Goal: Book appointment/travel/reservation

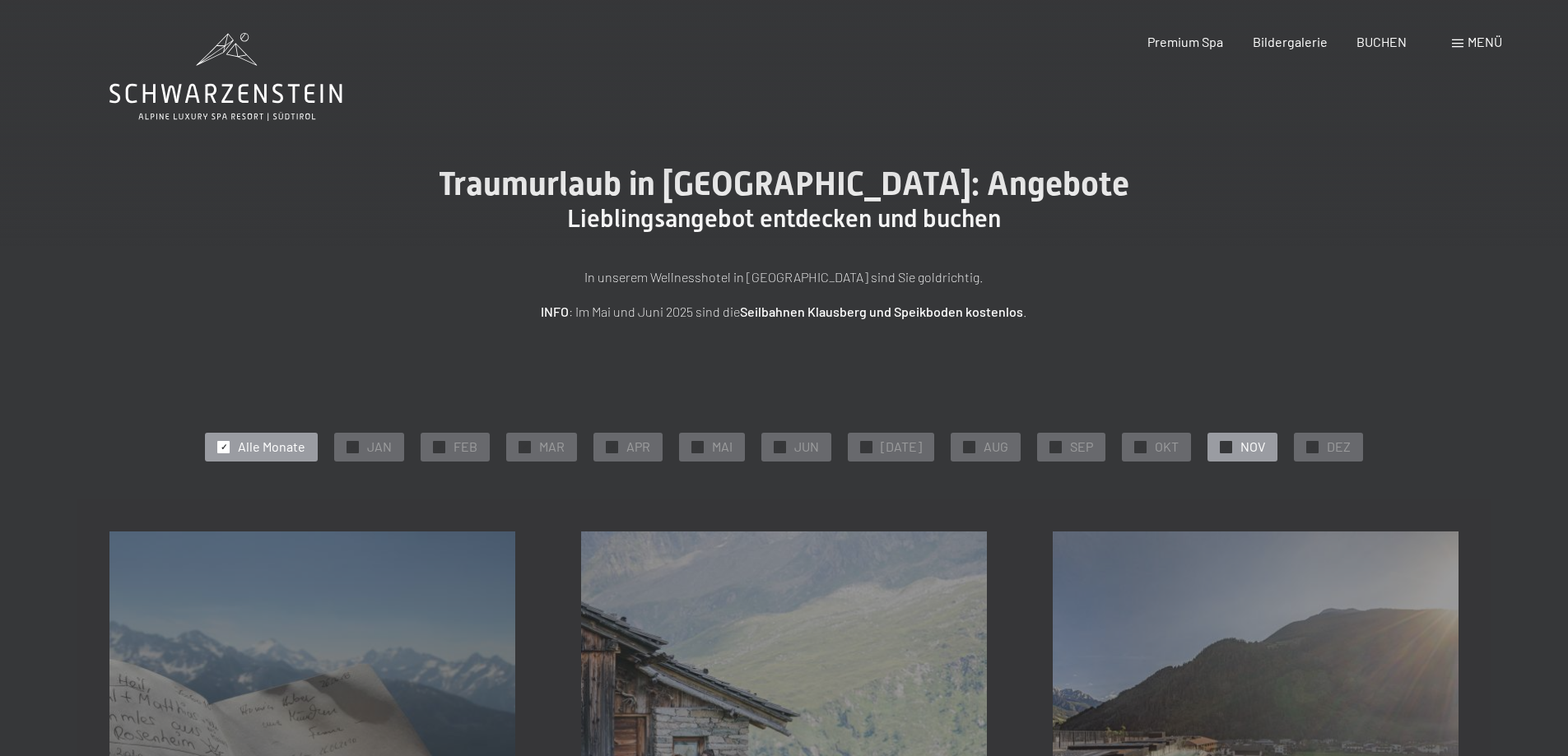
click at [1226, 449] on div "✓ NOV" at bounding box center [1242, 447] width 70 height 28
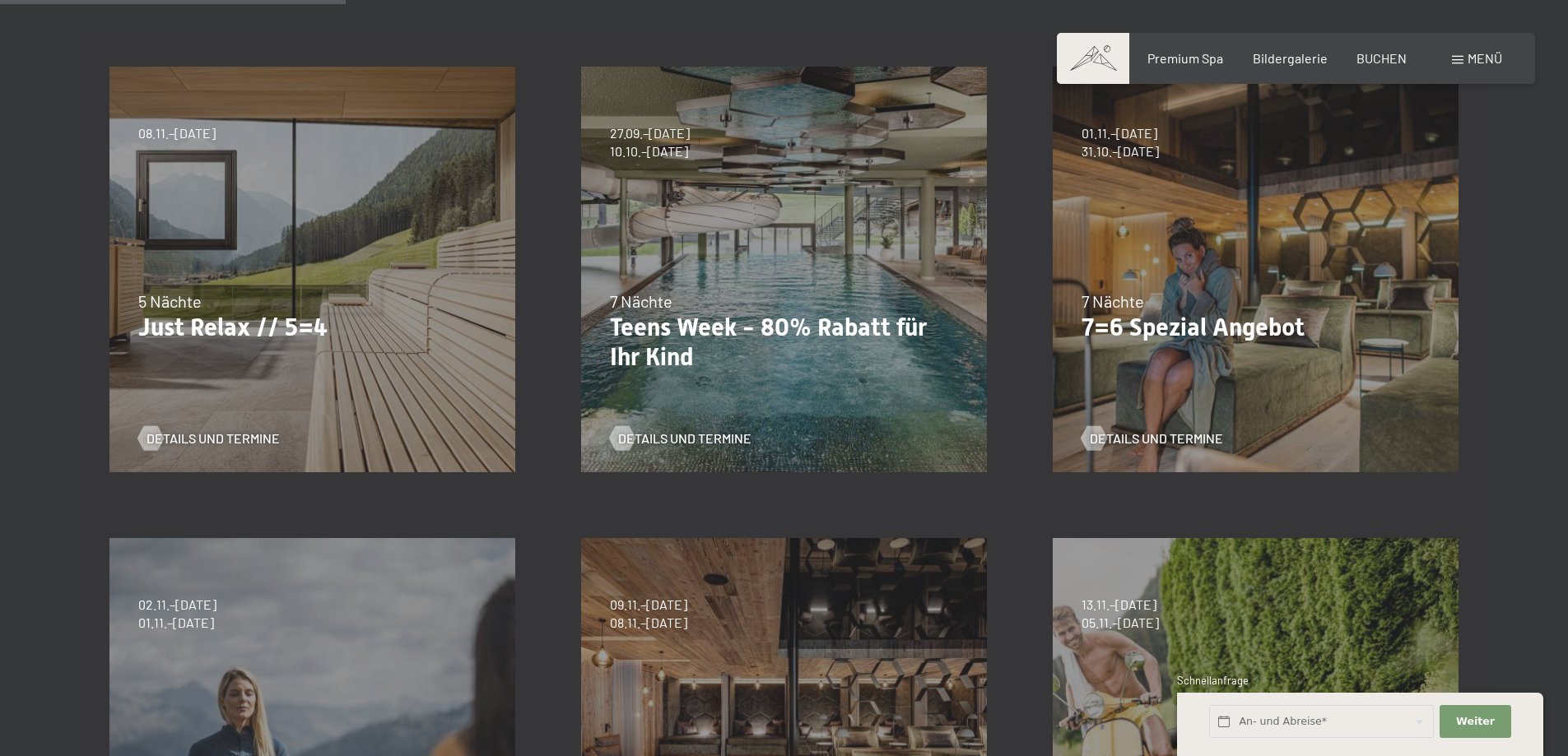
scroll to position [493, 0]
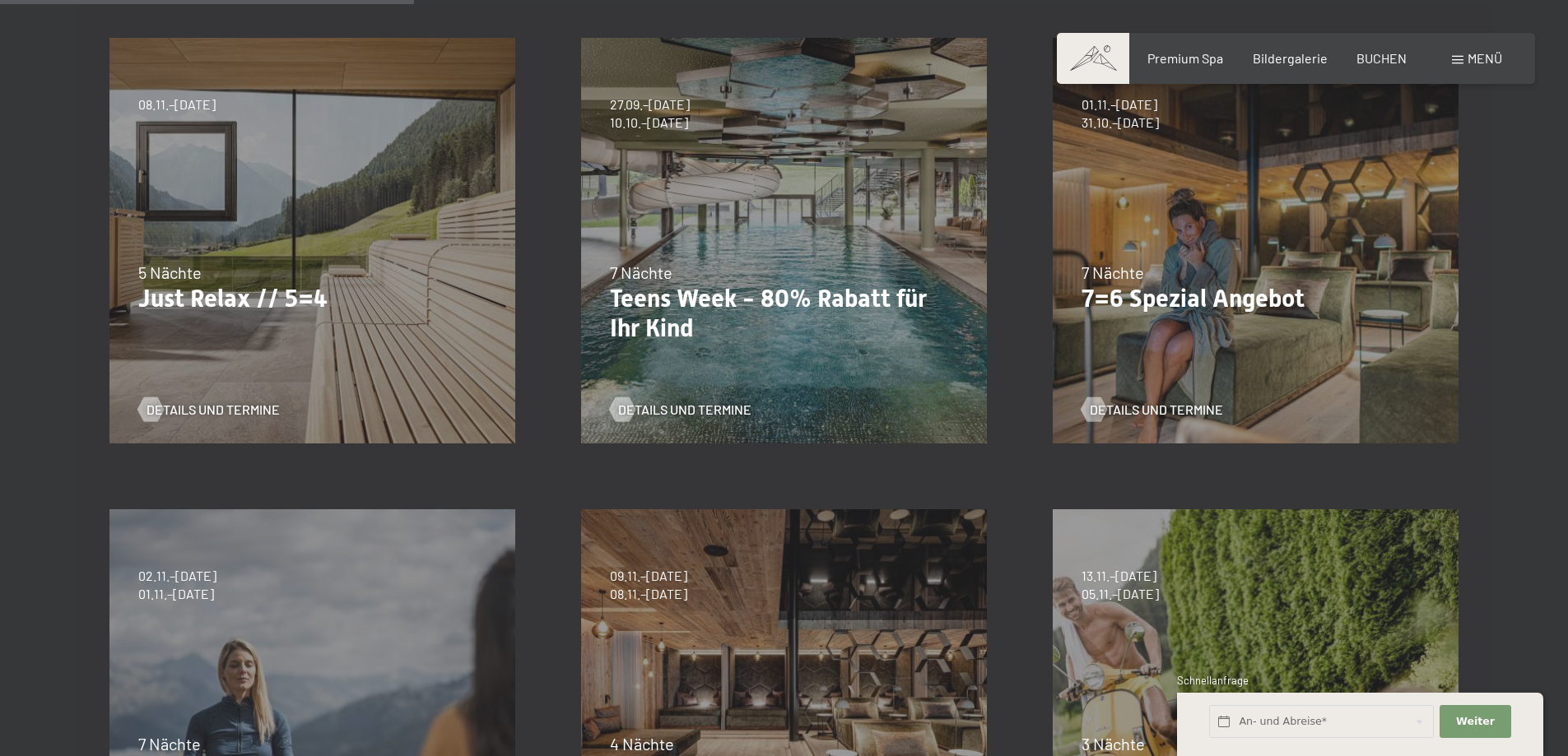
click at [204, 397] on div "Details und Termine" at bounding box center [306, 397] width 335 height 43
click at [202, 408] on span "Details und Termine" at bounding box center [230, 410] width 133 height 18
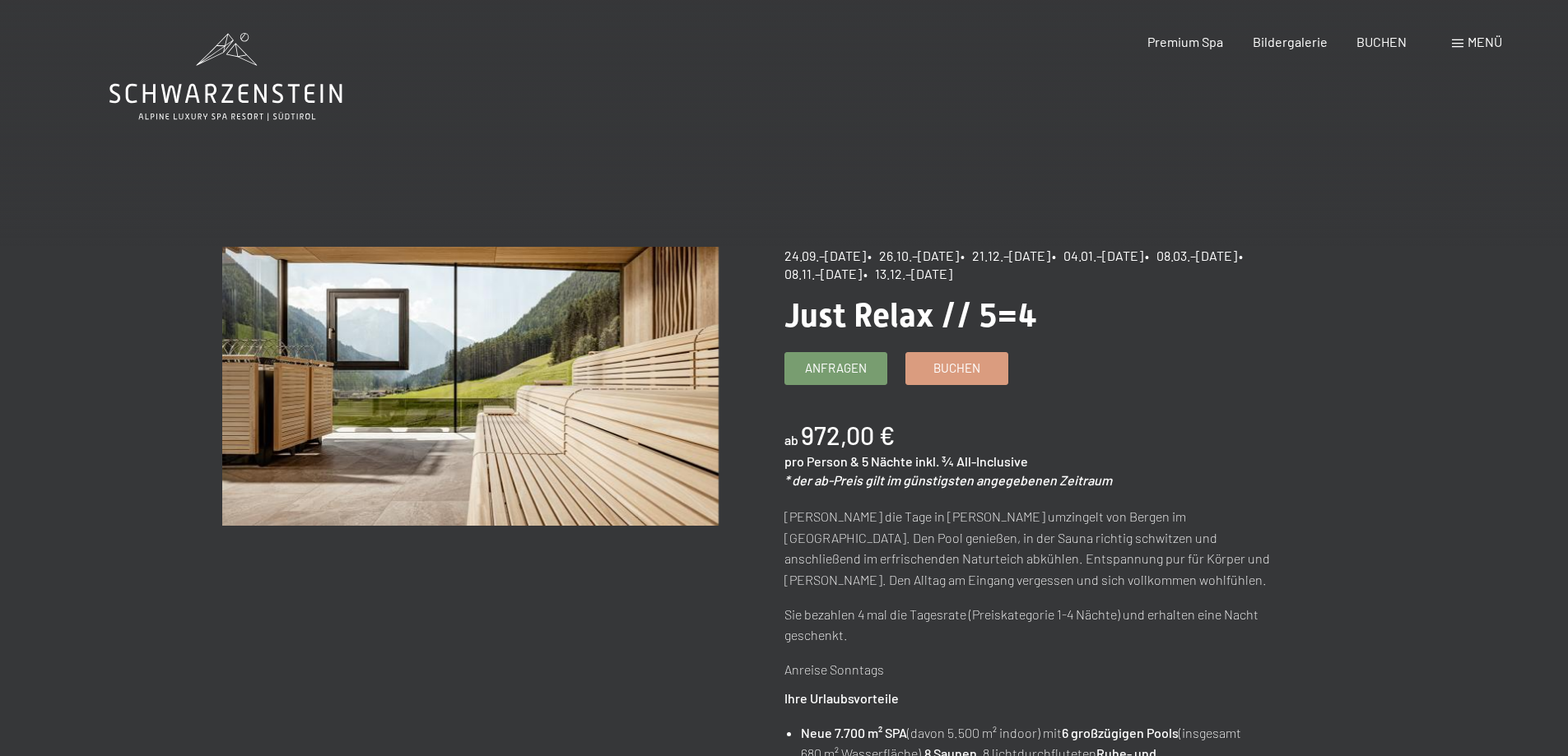
click at [1455, 44] on span at bounding box center [1456, 44] width 11 height 9
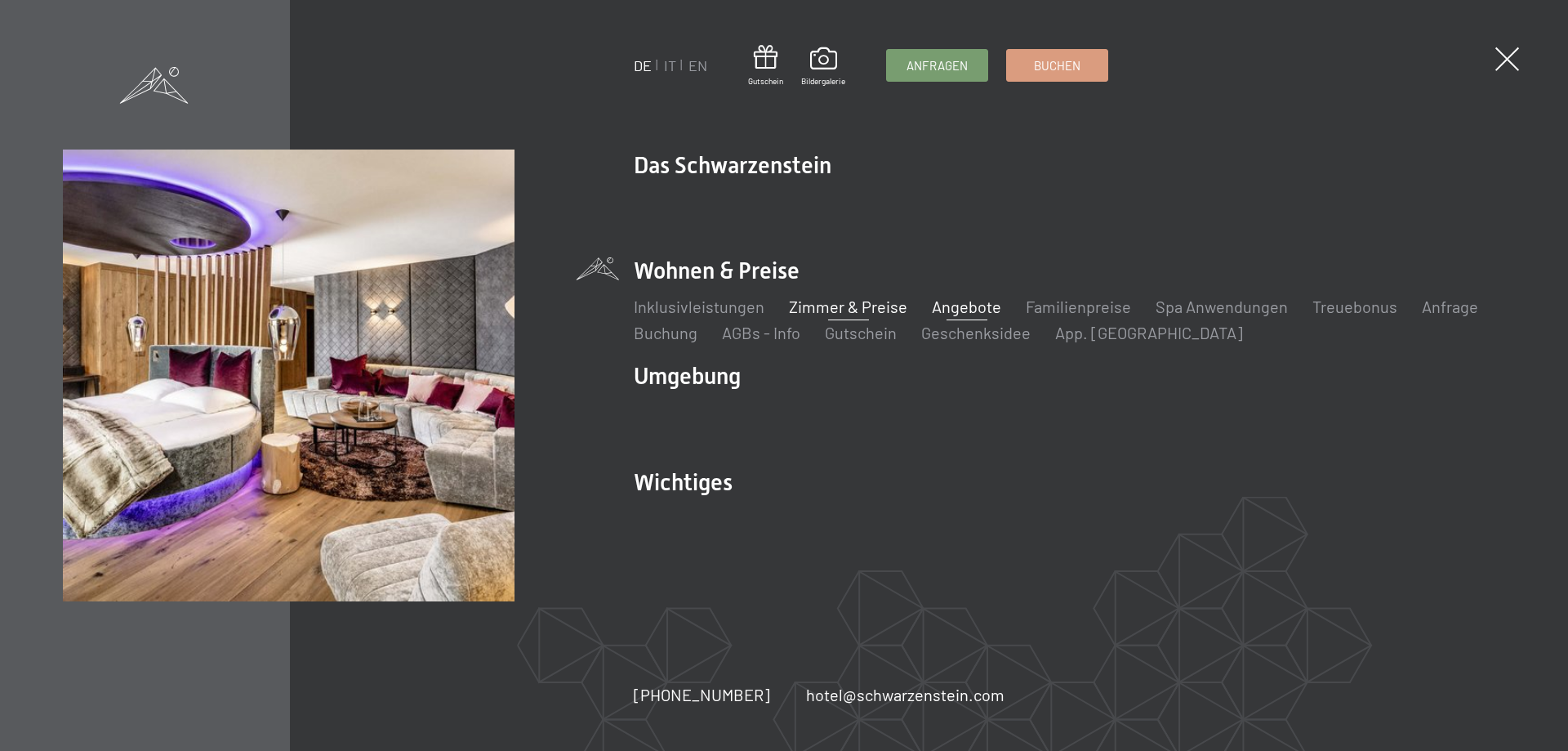
click at [856, 302] on link "Zimmer & Preise" at bounding box center [848, 306] width 118 height 20
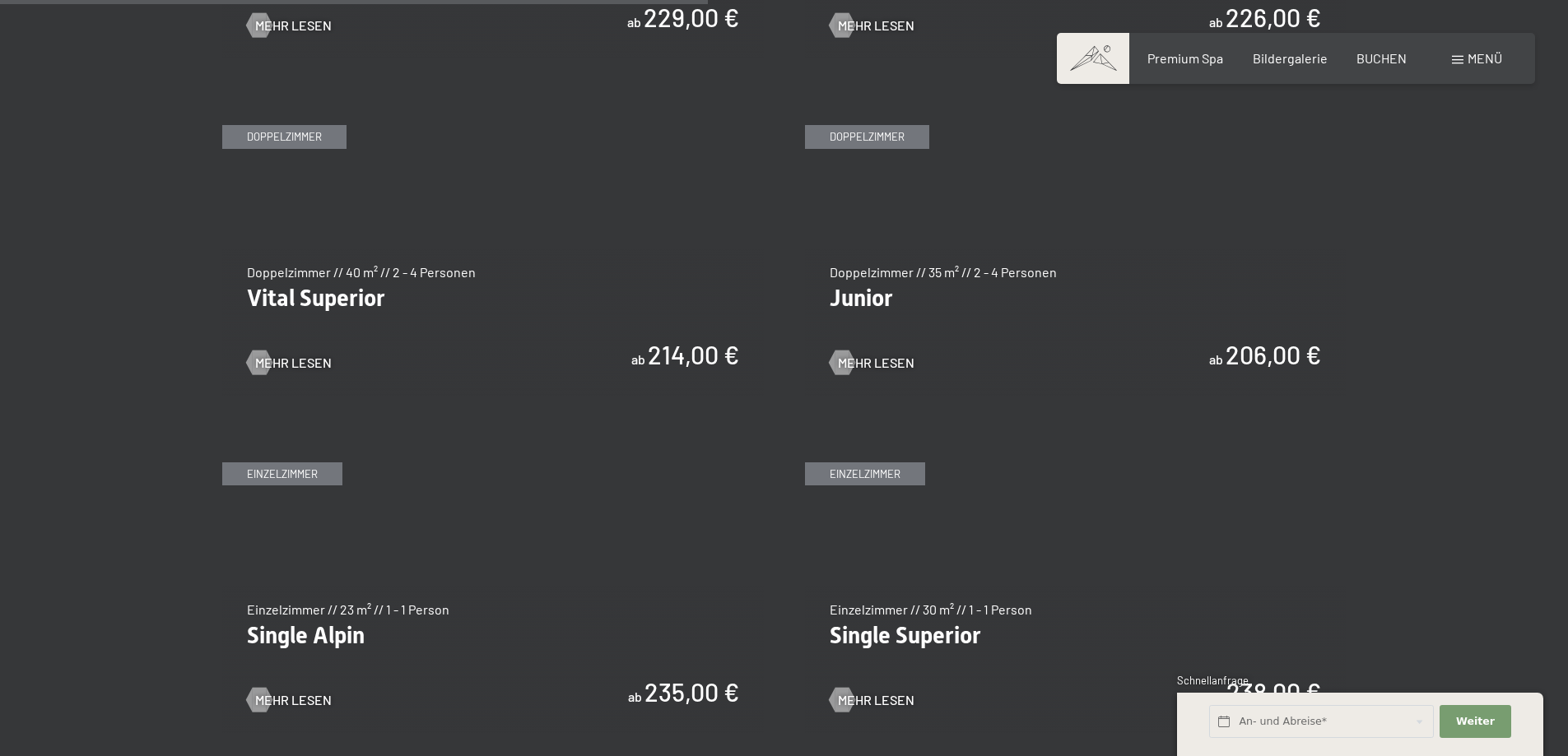
scroll to position [2386, 0]
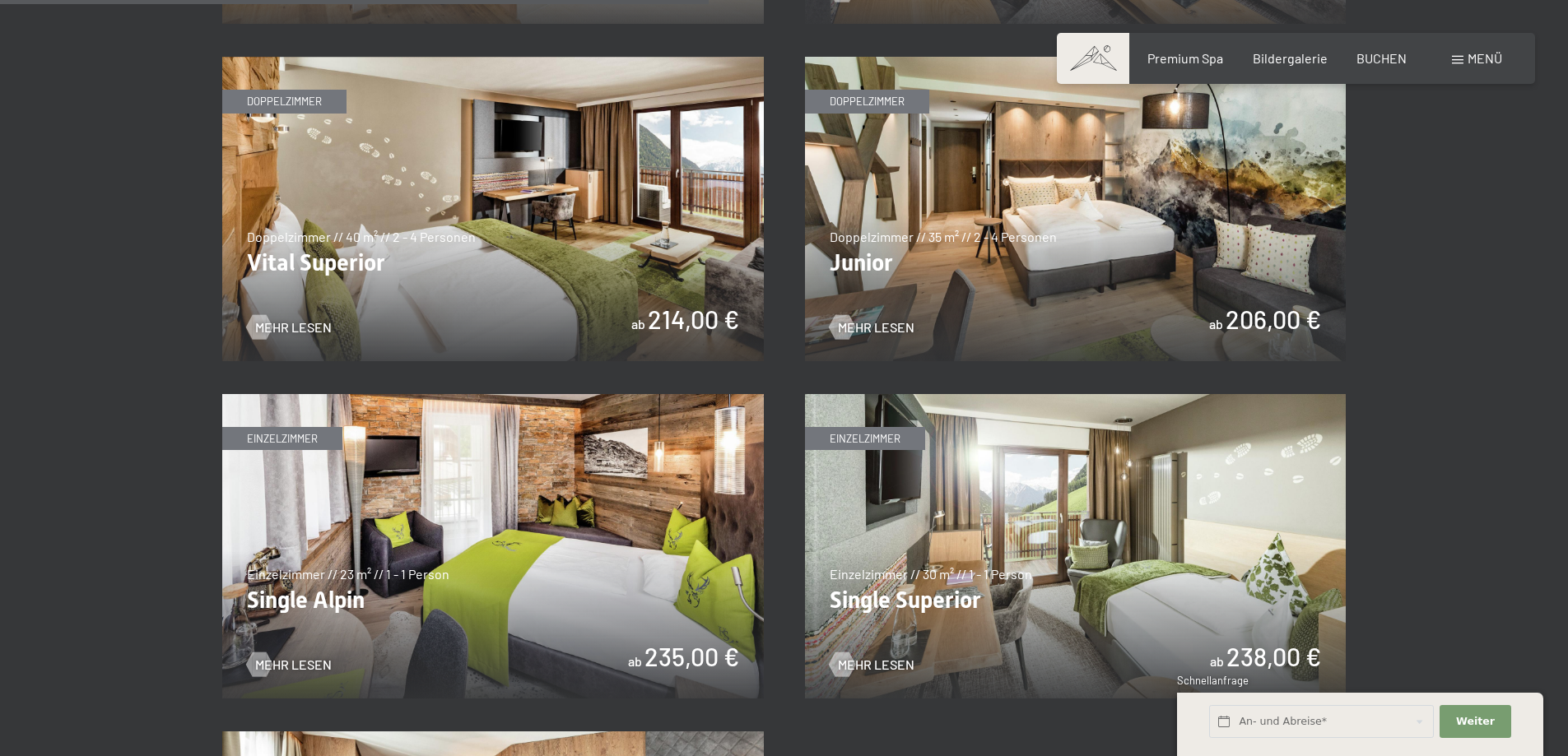
click at [666, 321] on img at bounding box center [493, 209] width 541 height 304
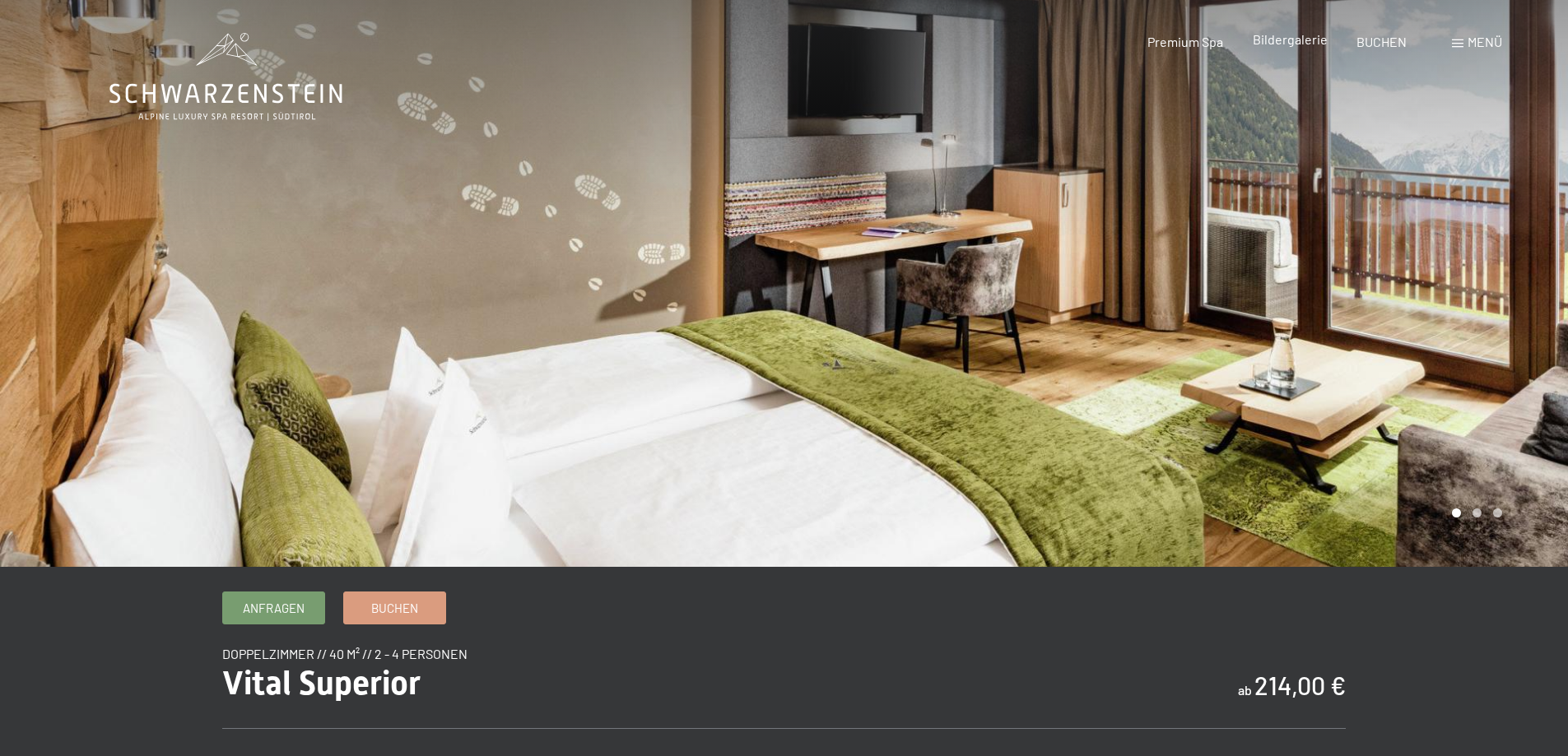
click at [1280, 42] on span "Bildergalerie" at bounding box center [1290, 39] width 75 height 16
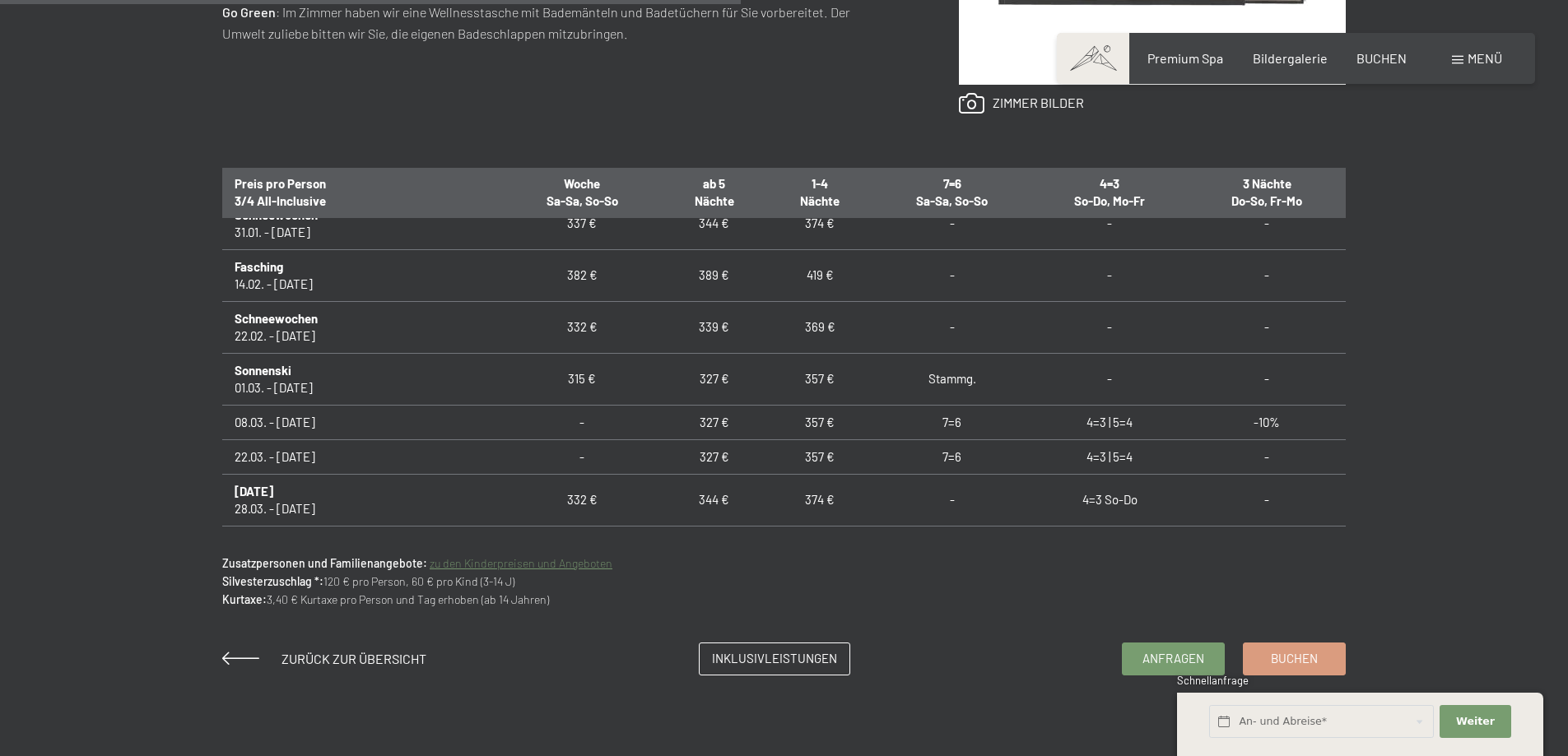
scroll to position [575, 0]
